Goal: Transaction & Acquisition: Purchase product/service

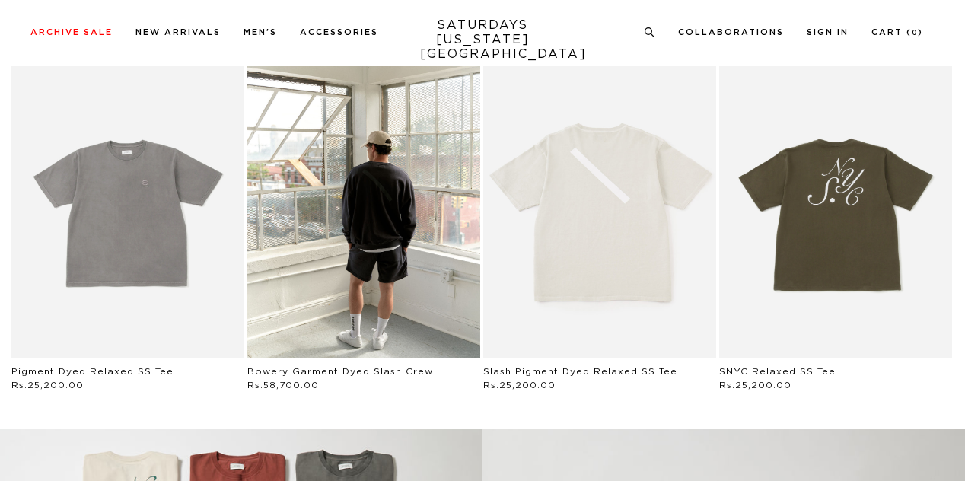
scroll to position [698, 0]
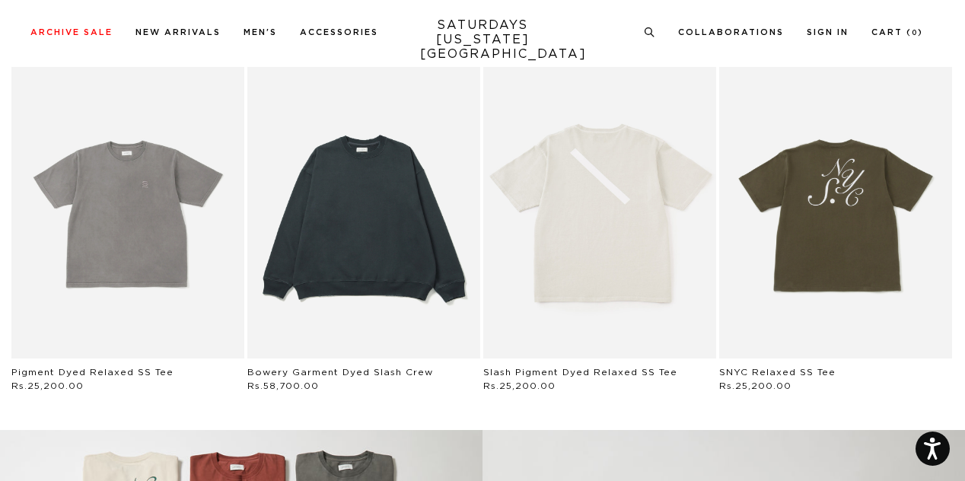
click at [443, 317] on link "Black | Bowery Garment Dyed Slash Crew | Saturdays NYC" at bounding box center [363, 213] width 233 height 292
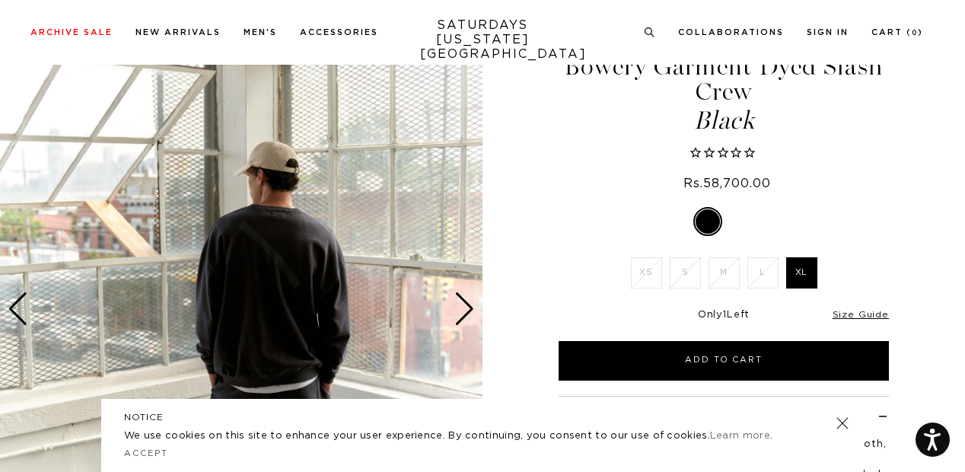
scroll to position [69, 0]
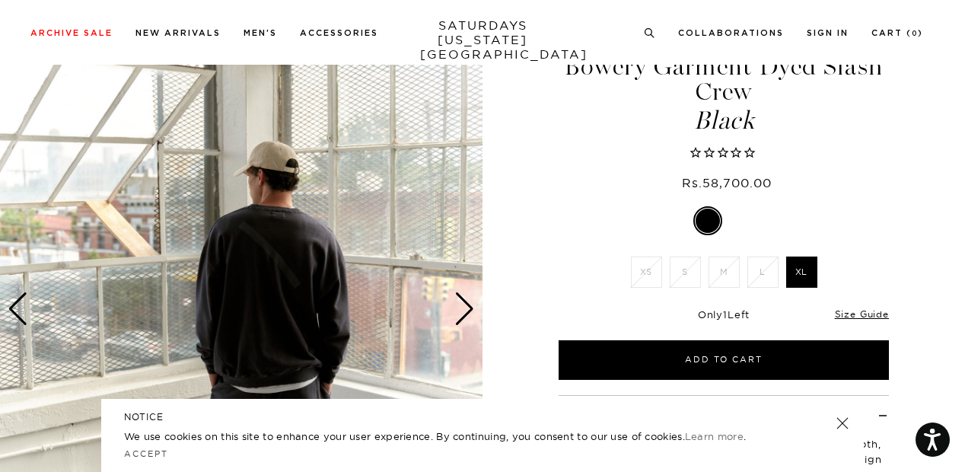
click at [461, 316] on div "Next slide" at bounding box center [464, 308] width 21 height 33
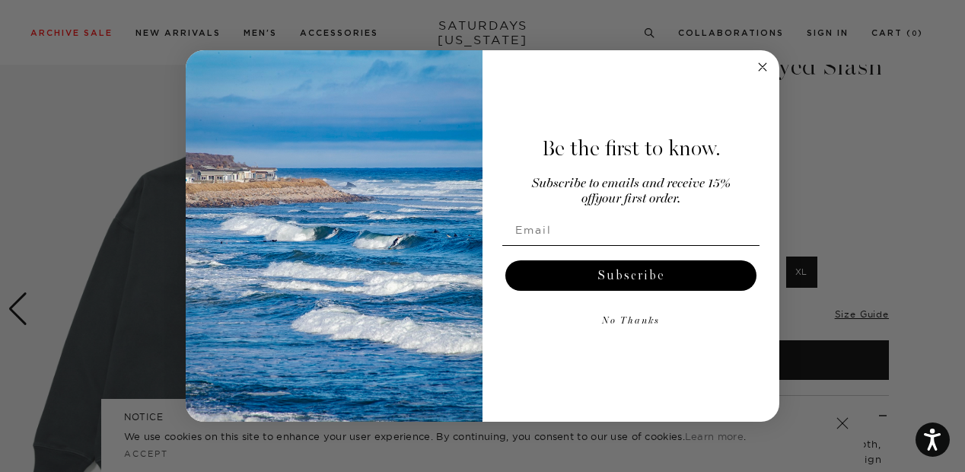
click at [766, 66] on circle "Close dialog" at bounding box center [763, 68] width 18 height 18
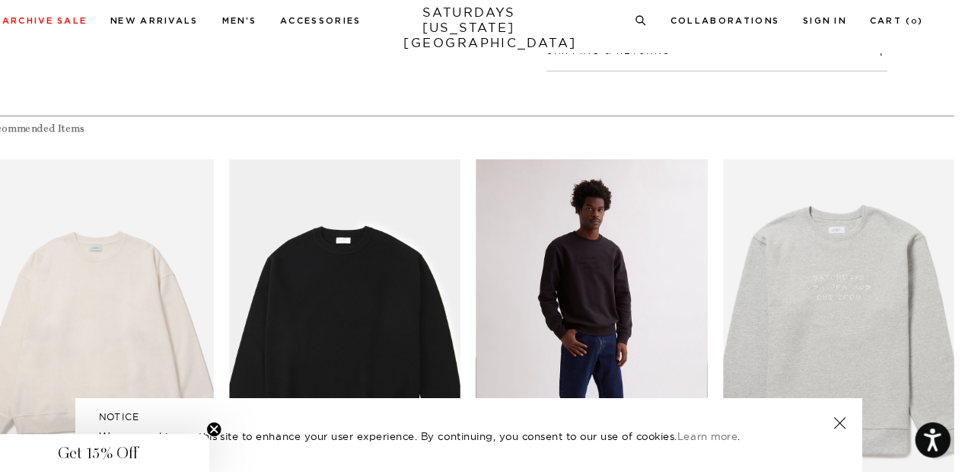
scroll to position [642, 0]
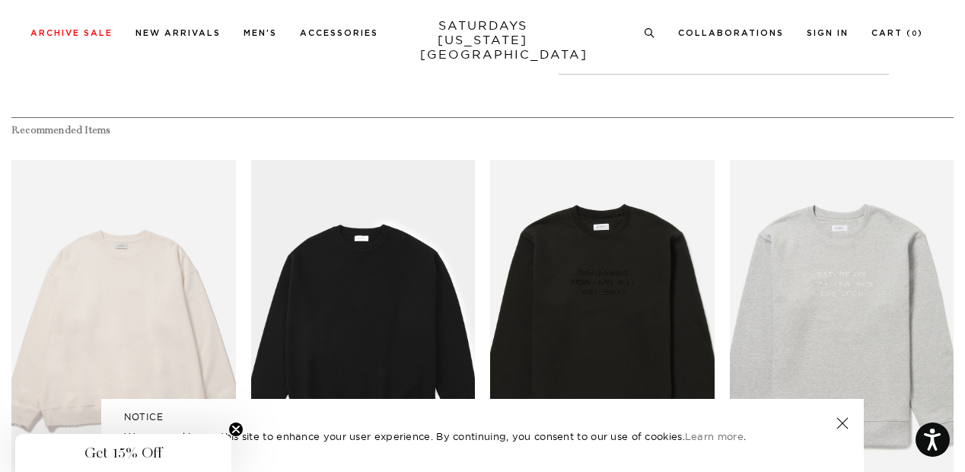
click at [469, 129] on h4 "Recommended Items" at bounding box center [482, 130] width 942 height 13
